Goal: Information Seeking & Learning: Learn about a topic

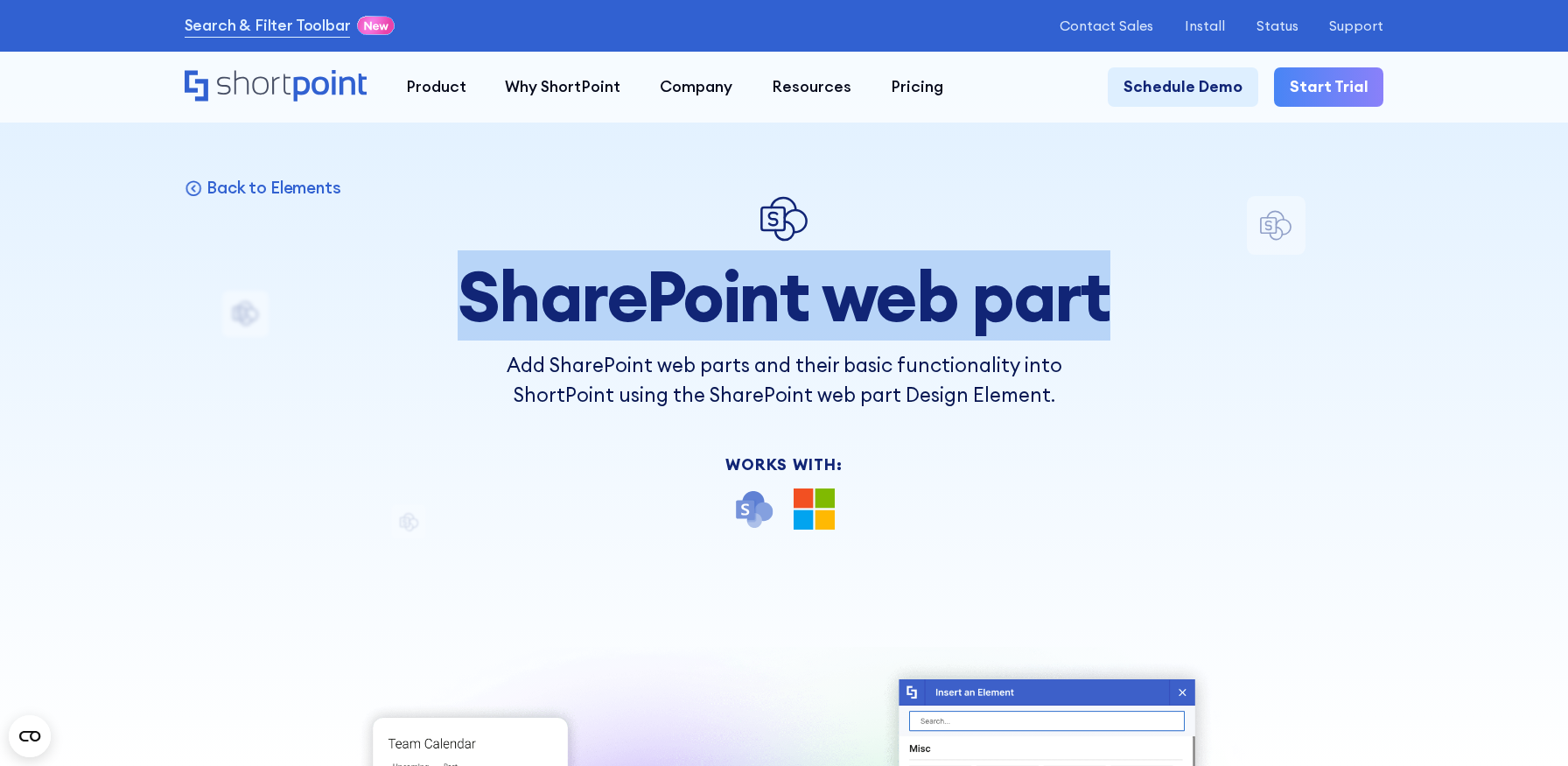
drag, startPoint x: 472, startPoint y: 293, endPoint x: 1189, endPoint y: 302, distance: 717.1
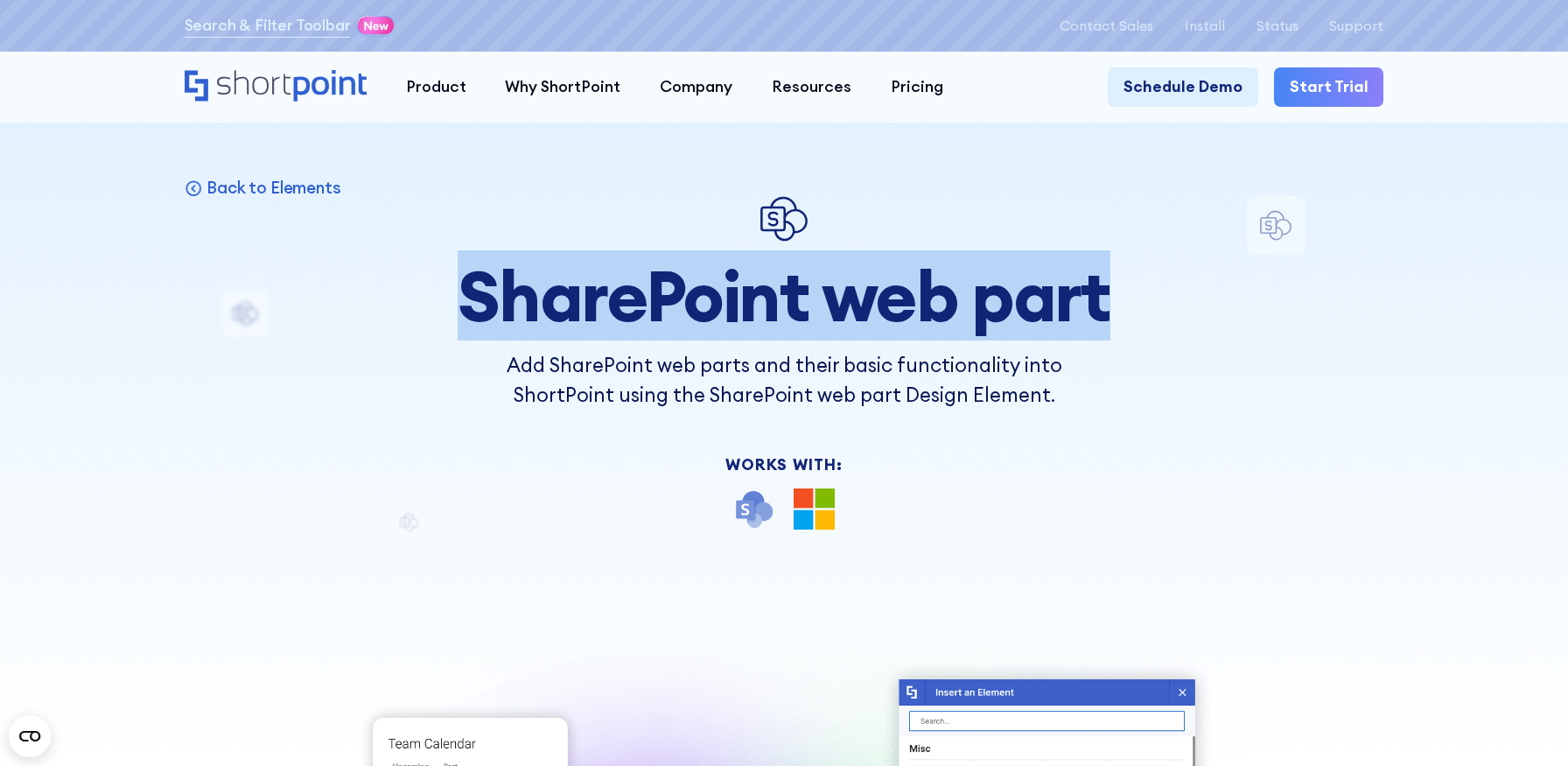
drag, startPoint x: 1130, startPoint y: 306, endPoint x: 468, endPoint y: 321, distance: 662.2
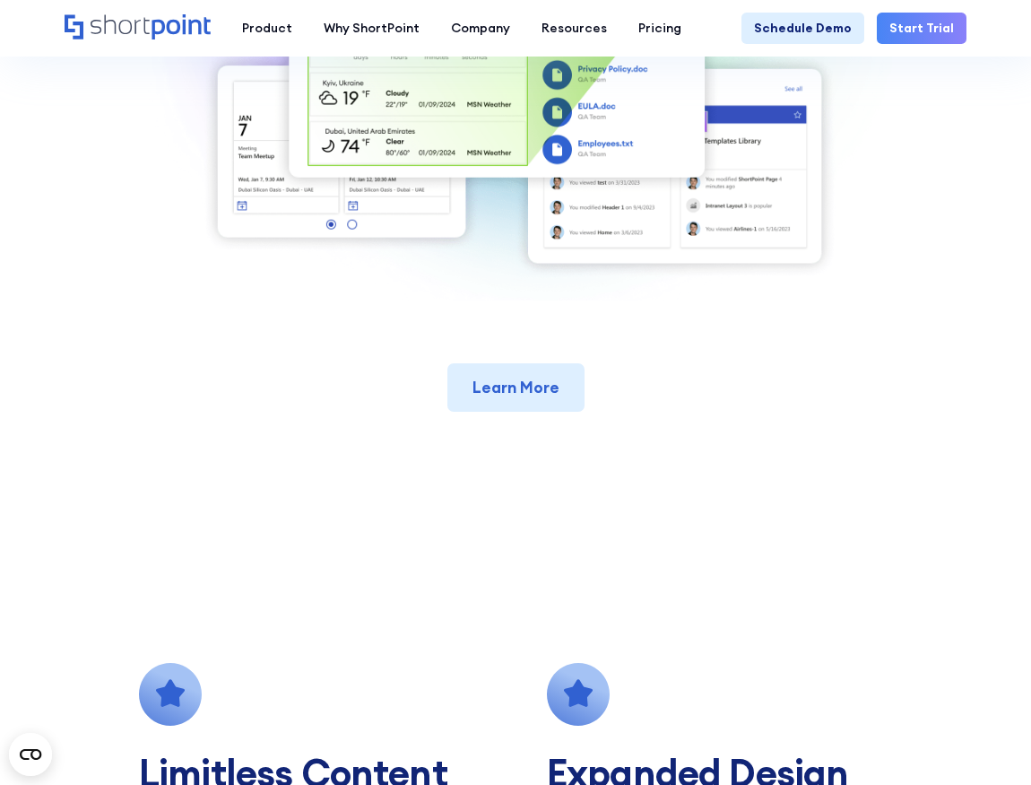
scroll to position [731, 0]
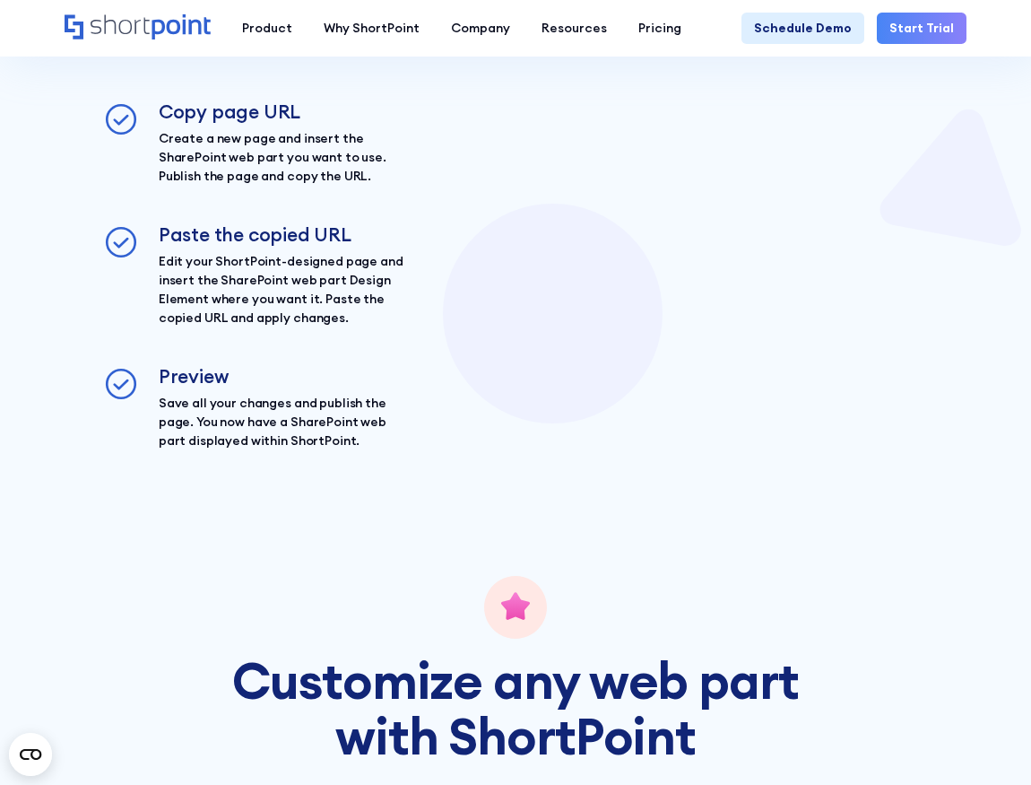
scroll to position [1877, 0]
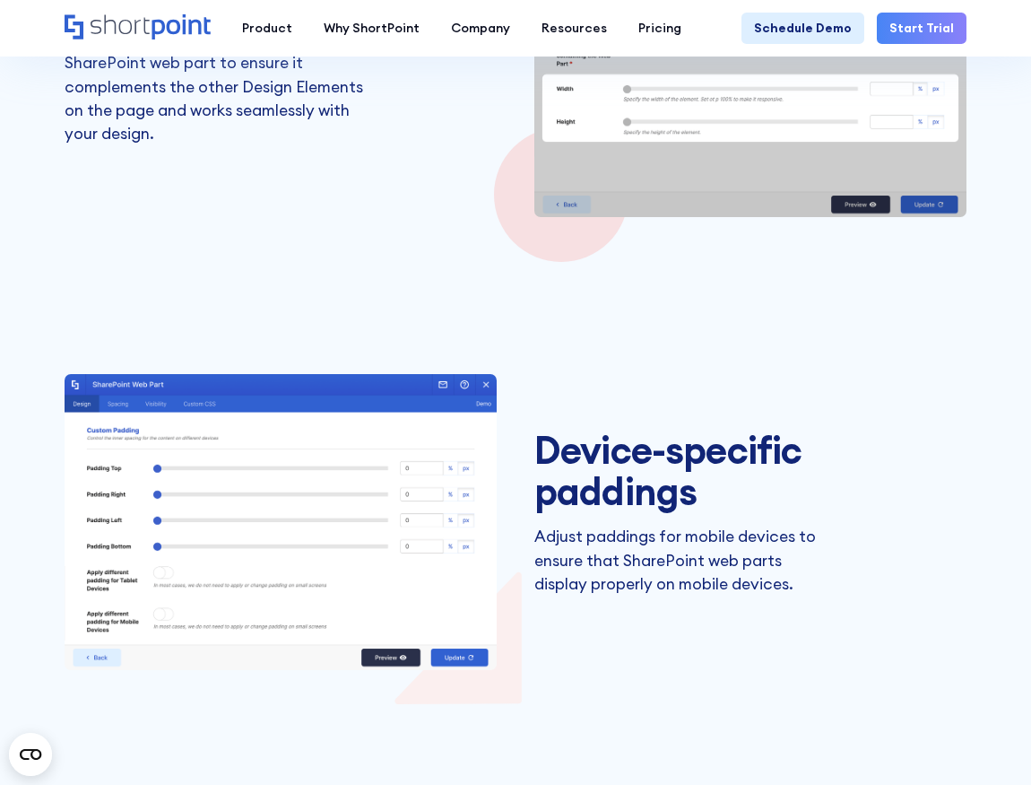
scroll to position [4061, 0]
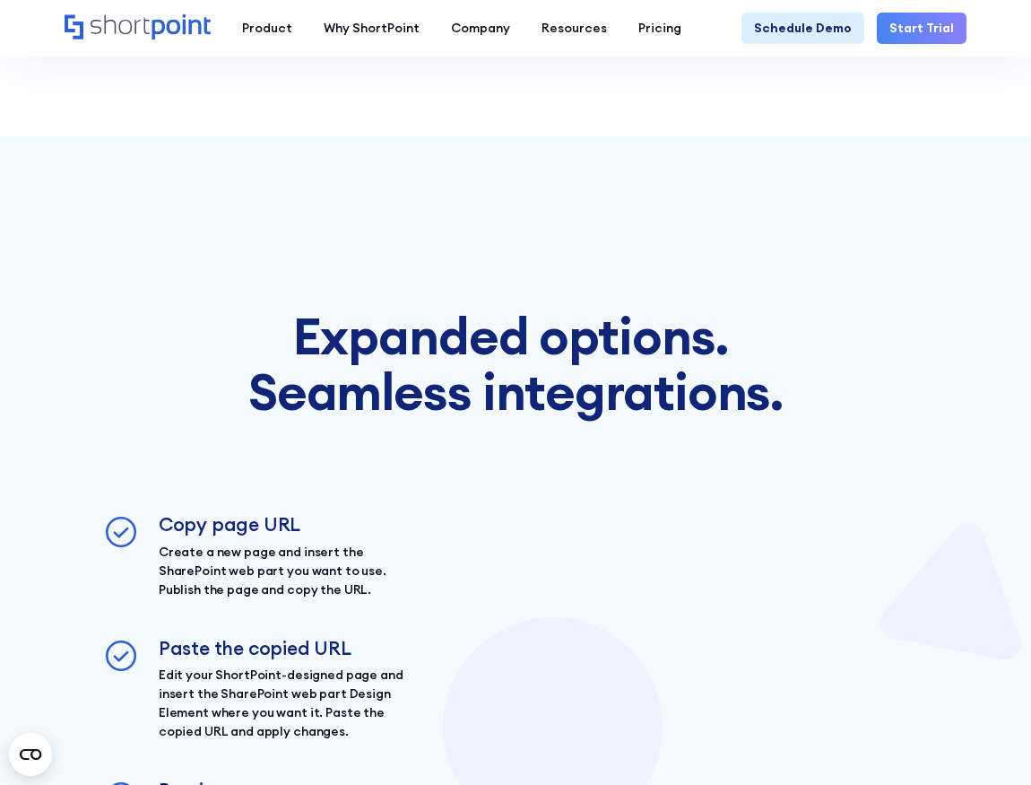
scroll to position [2741, 0]
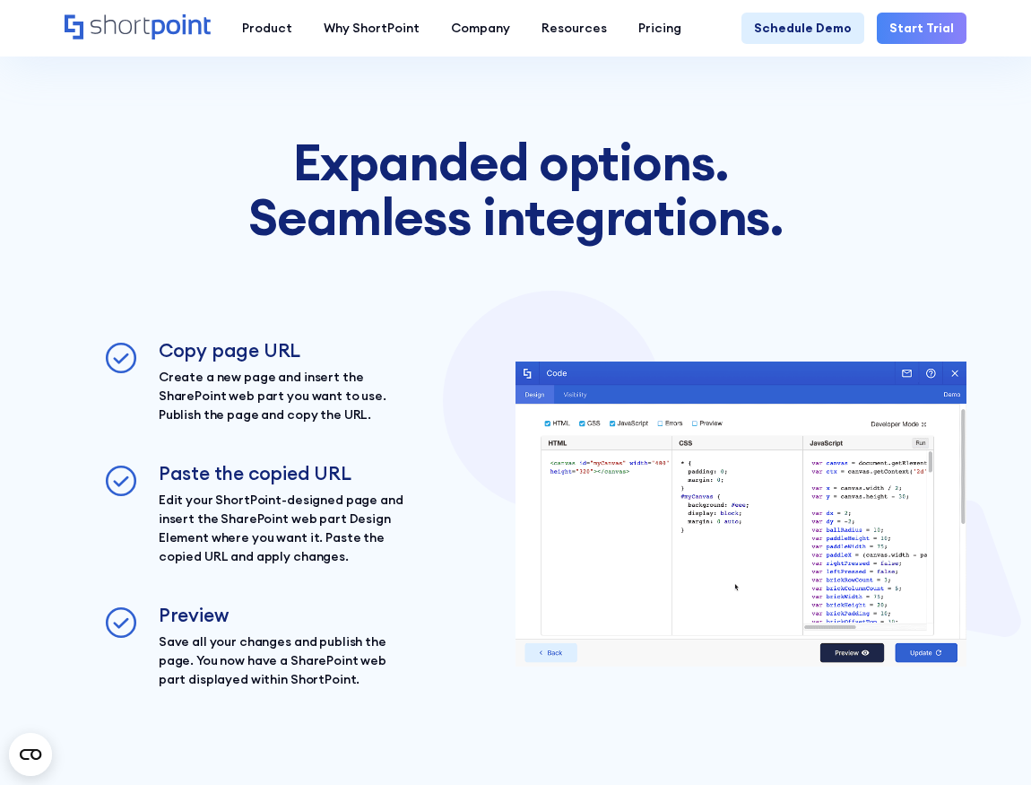
scroll to position [4904, 0]
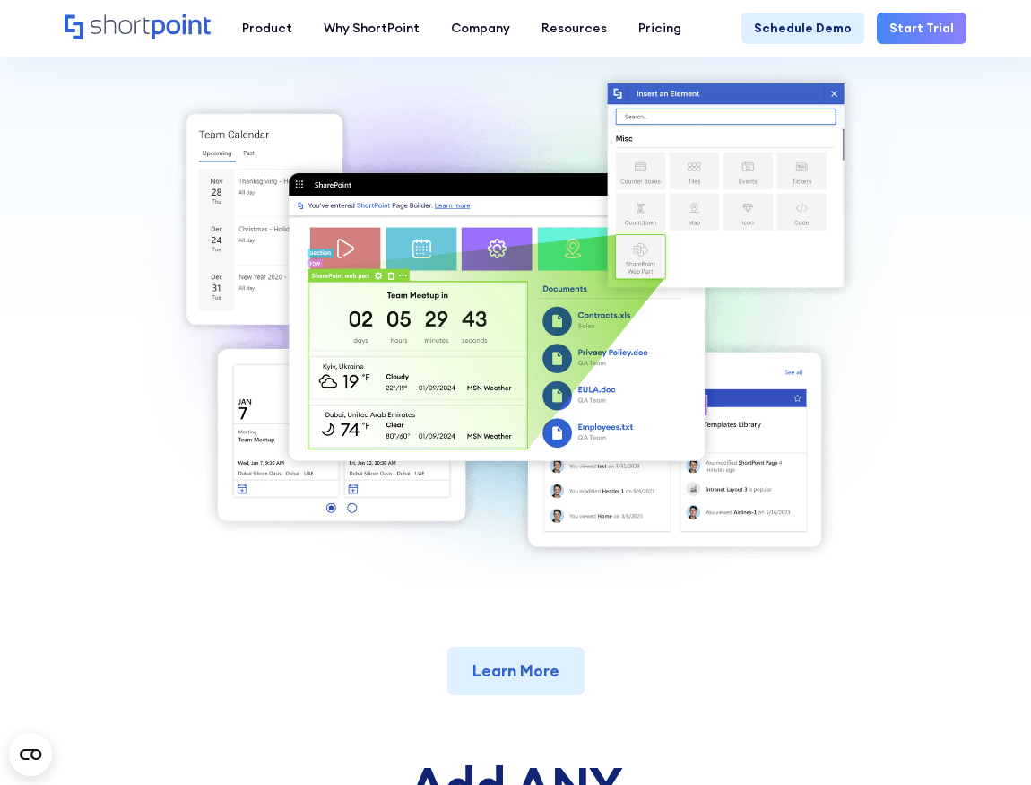
scroll to position [530, 0]
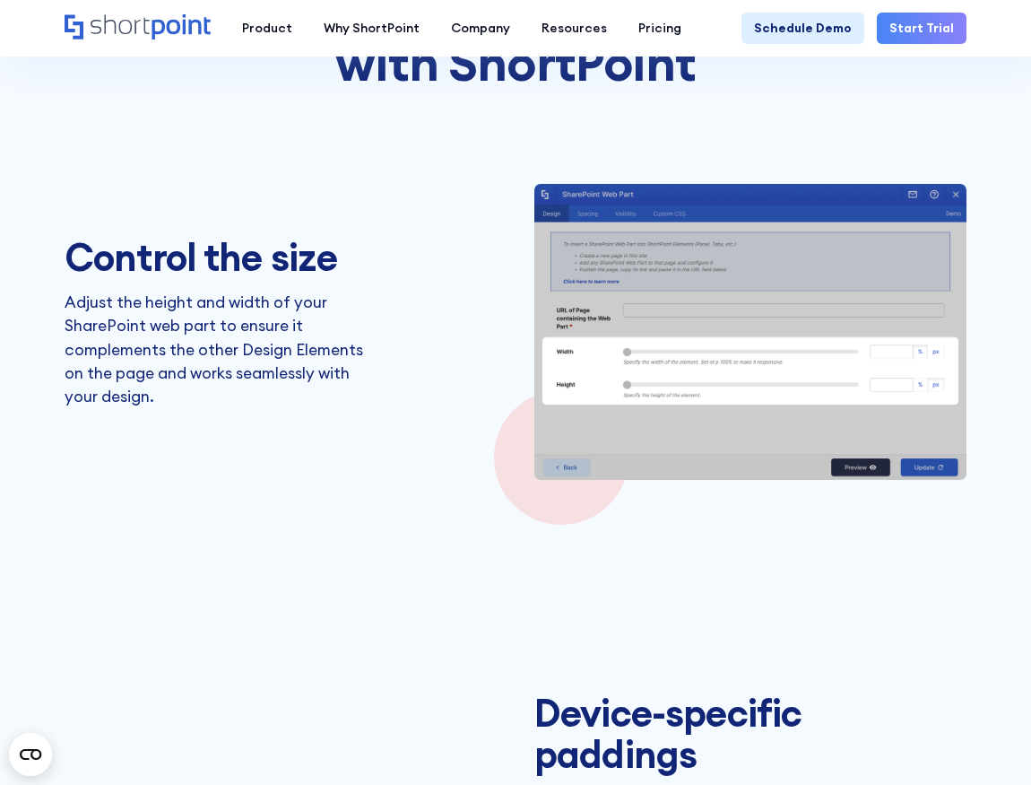
scroll to position [3893, 0]
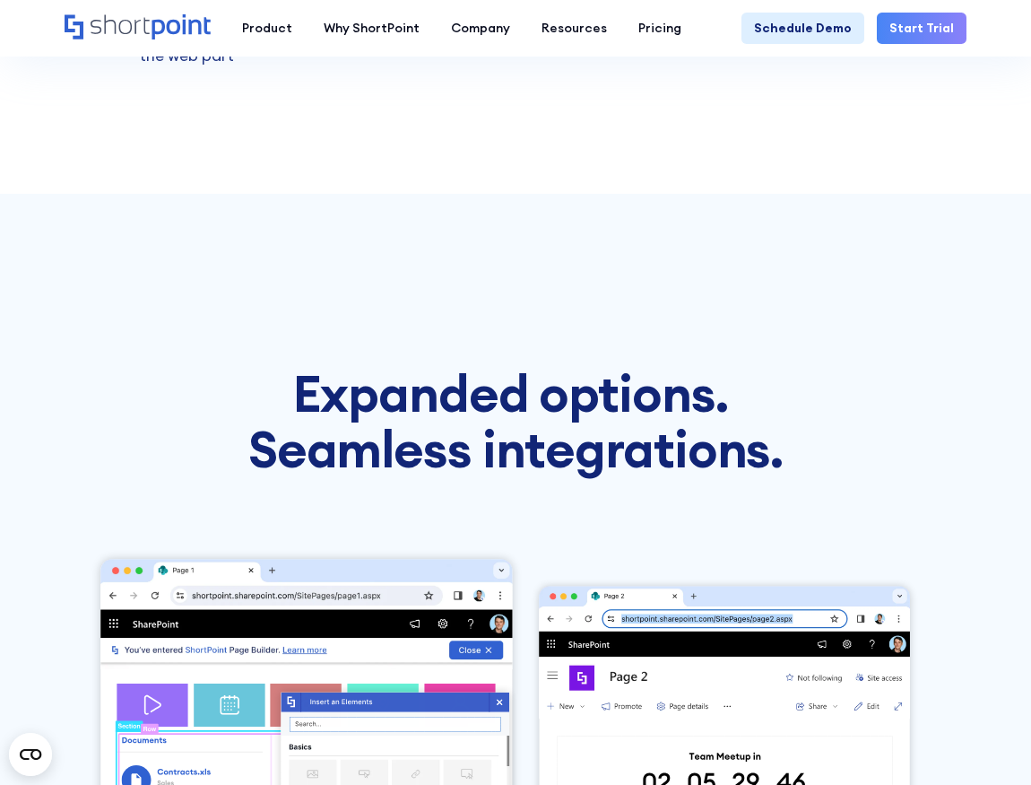
scroll to position [2551, 0]
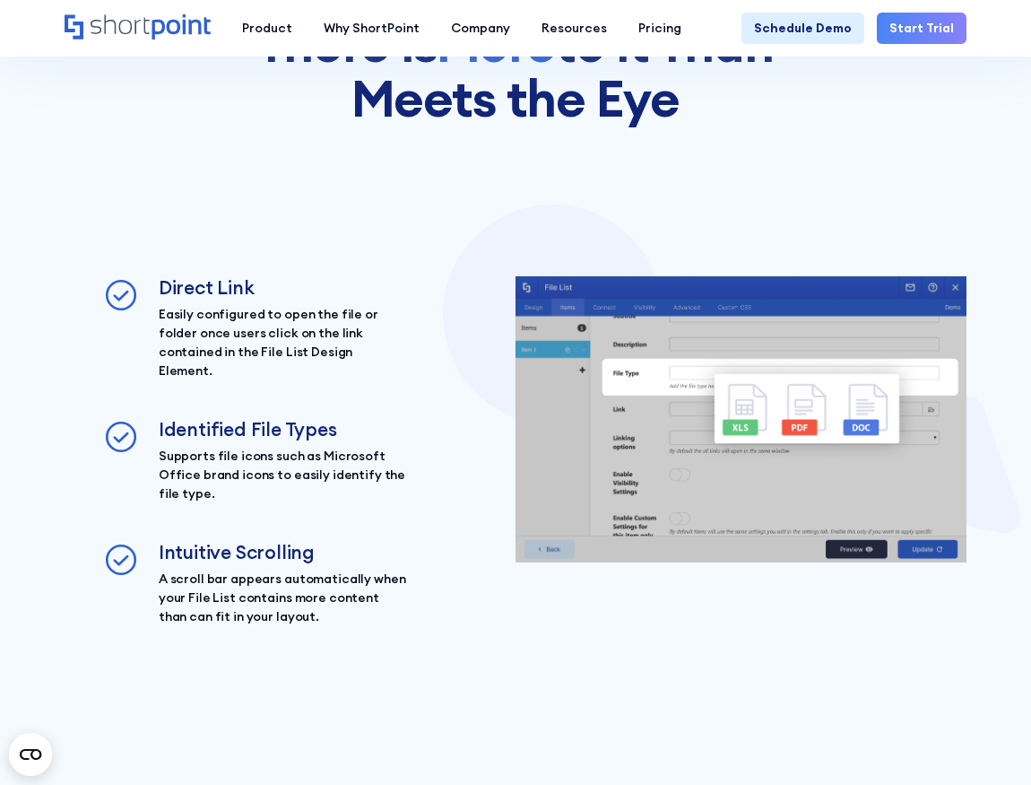
scroll to position [2291, 0]
